Goal: Navigation & Orientation: Go to known website

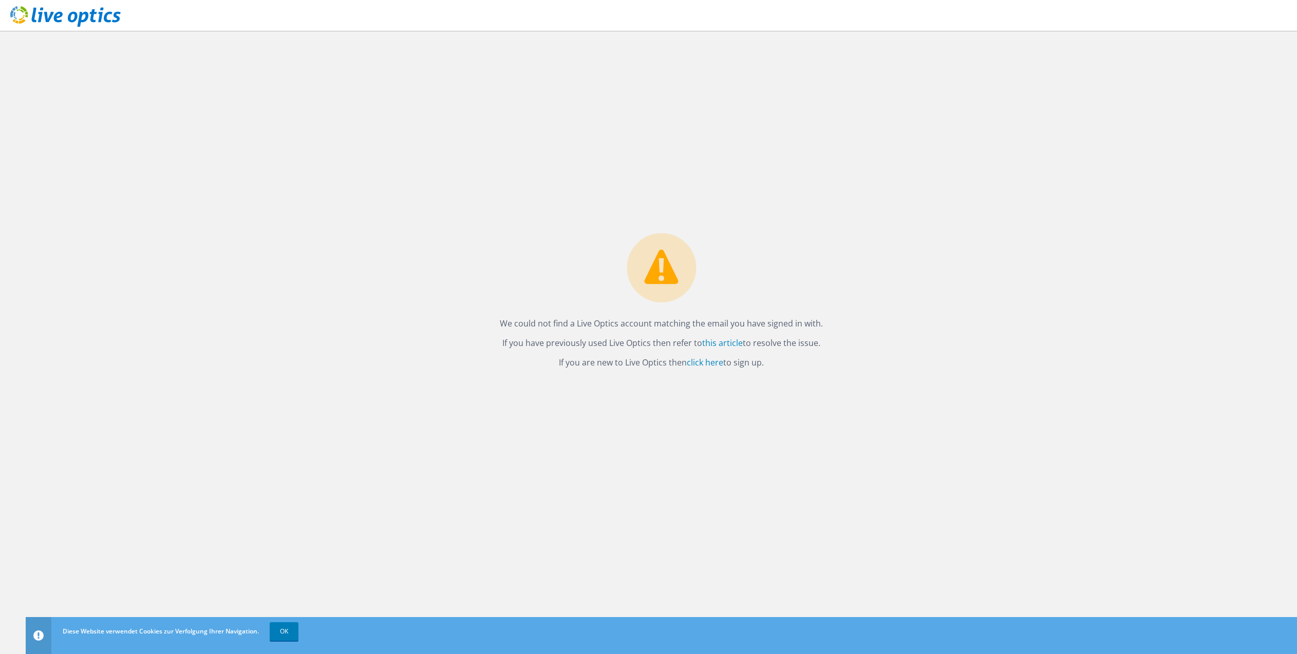
click at [53, 11] on icon at bounding box center [65, 16] width 110 height 21
click at [282, 626] on link "OK" at bounding box center [284, 632] width 29 height 18
